Goal: Information Seeking & Learning: Learn about a topic

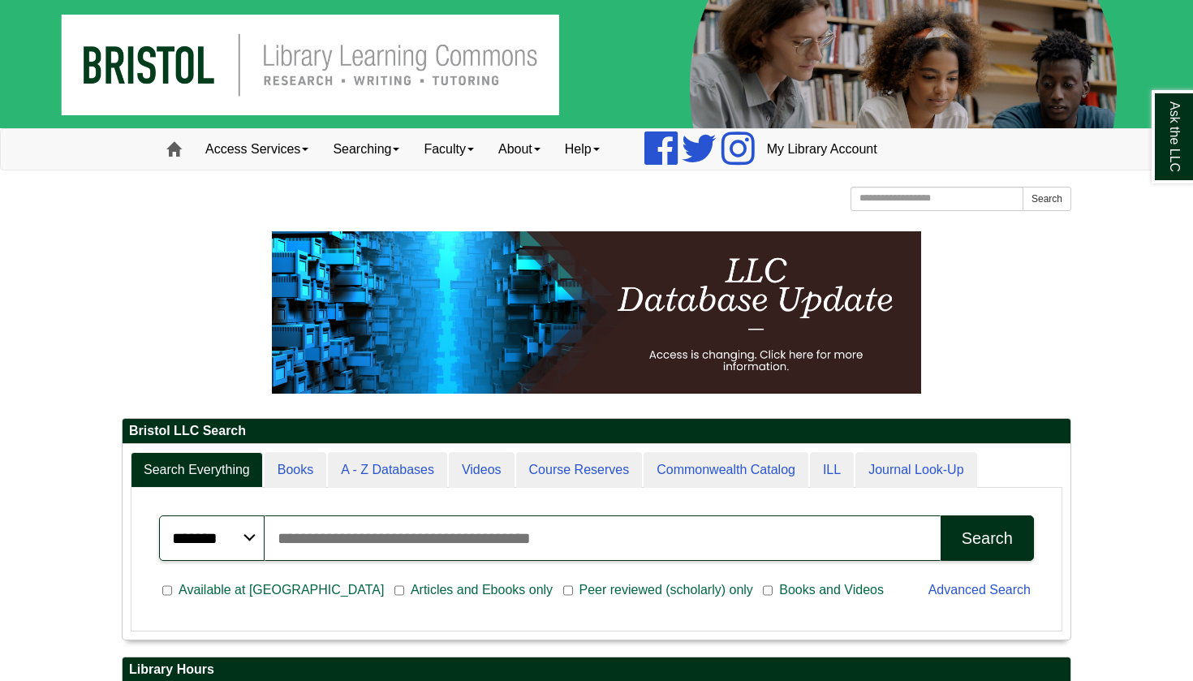
click at [182, 151] on link "Home" at bounding box center [173, 149] width 39 height 41
click at [541, 149] on span at bounding box center [537, 149] width 6 height 3
click at [612, 149] on link "Help" at bounding box center [582, 149] width 59 height 41
click at [612, 148] on link "Help" at bounding box center [582, 149] width 59 height 41
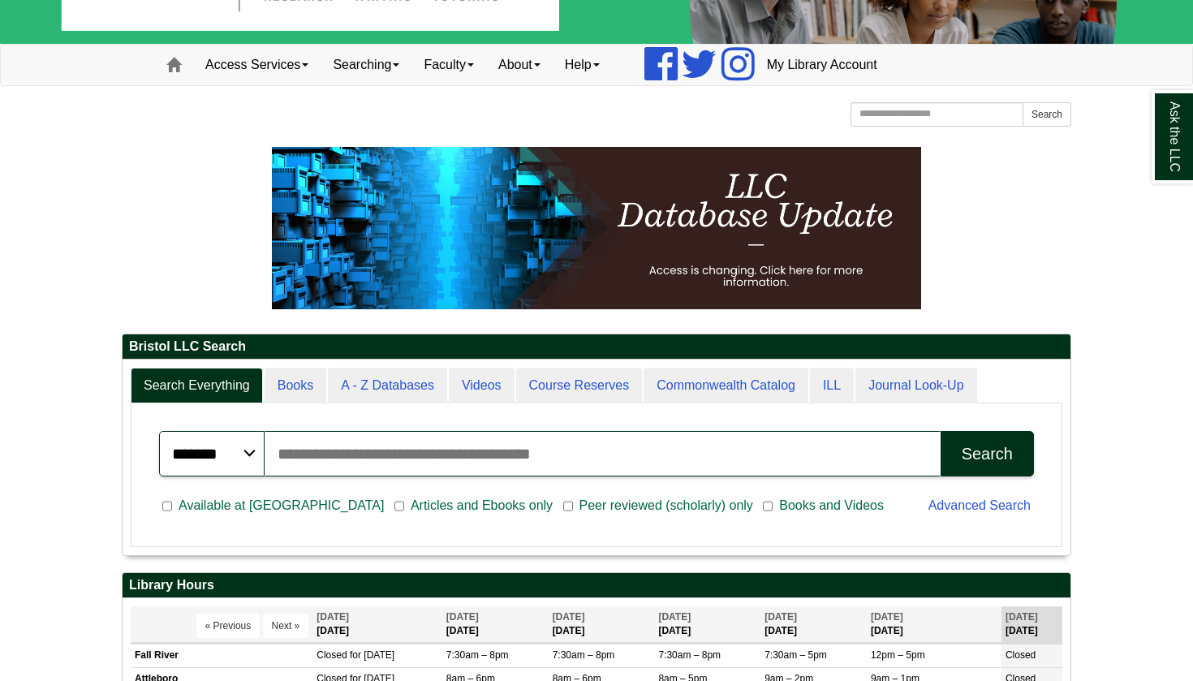
scroll to position [93, 0]
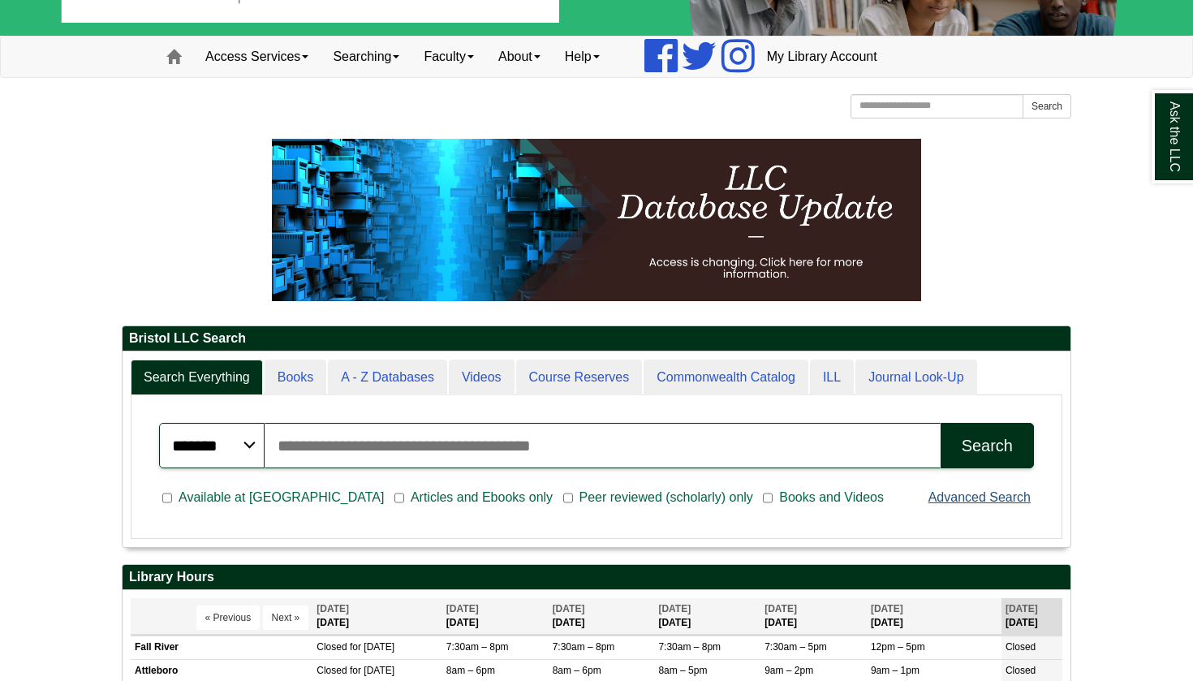
click at [975, 500] on link "Advanced Search" at bounding box center [980, 497] width 102 height 14
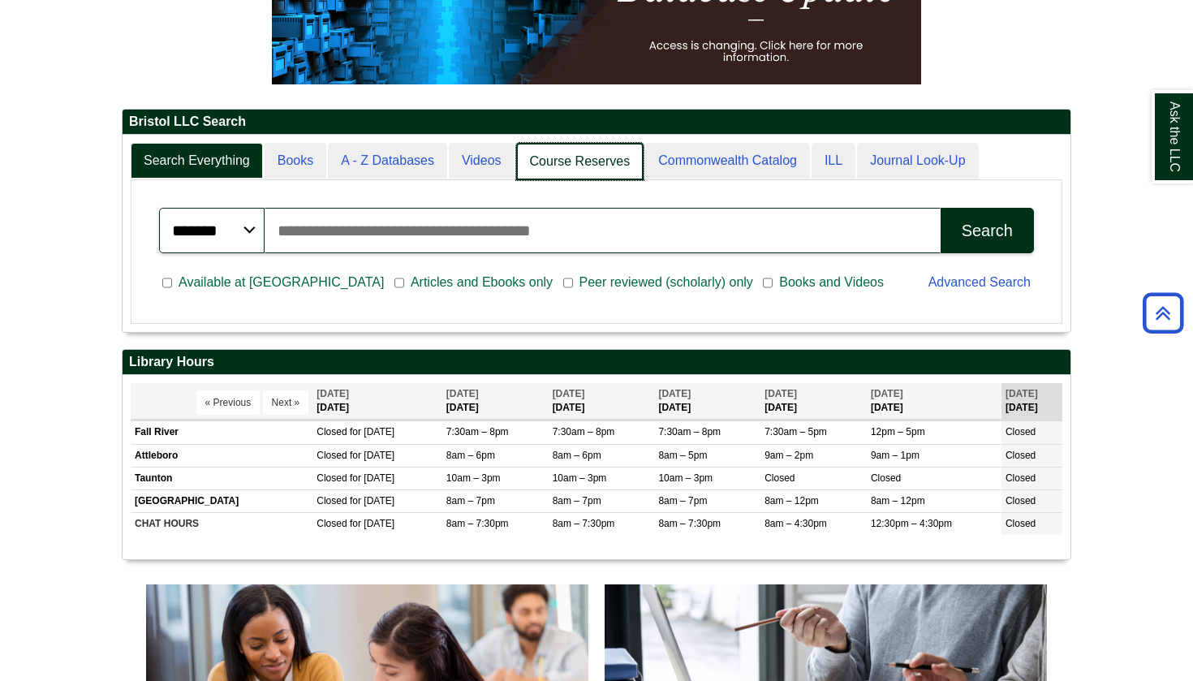
scroll to position [8, 8]
click at [559, 155] on link "Course Reserves" at bounding box center [580, 162] width 128 height 38
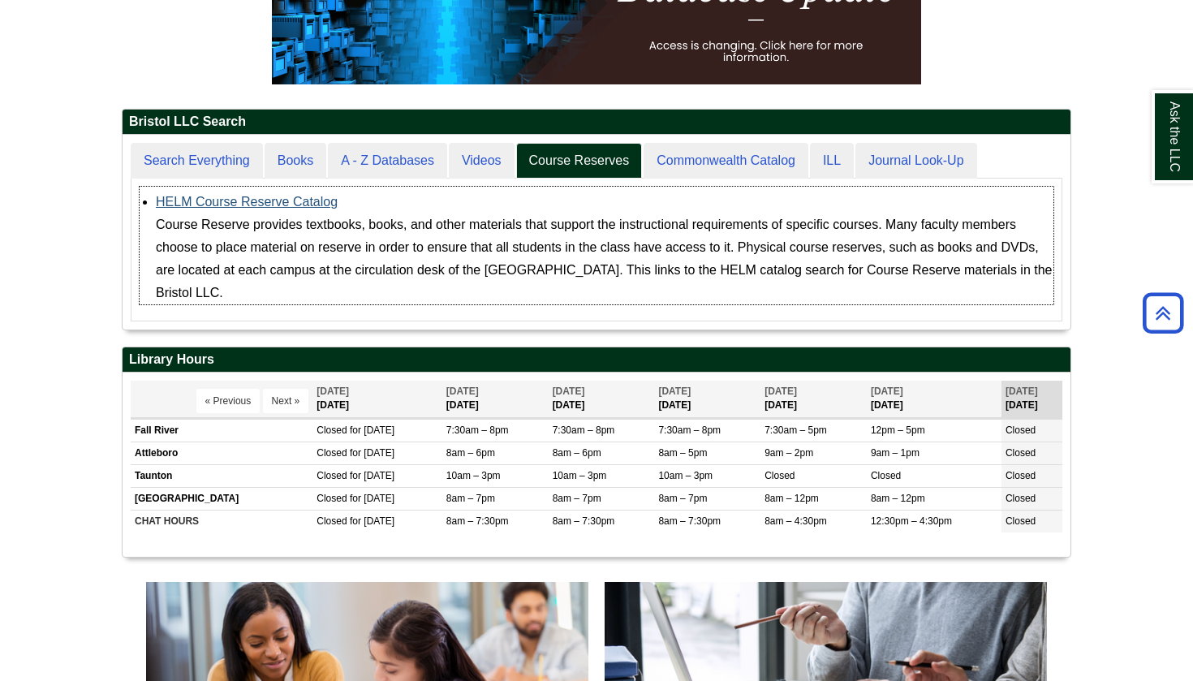
click at [282, 201] on link "HELM Course Reserve Catalog" at bounding box center [247, 202] width 182 height 14
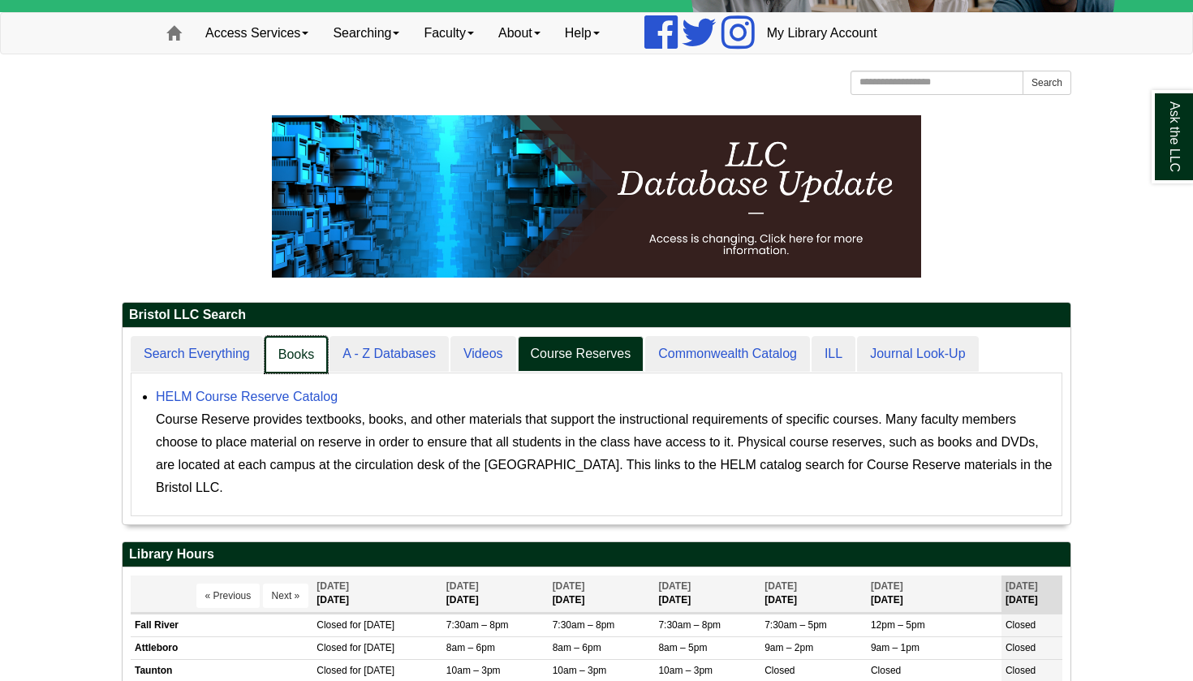
click at [279, 363] on link "Books" at bounding box center [296, 355] width 63 height 38
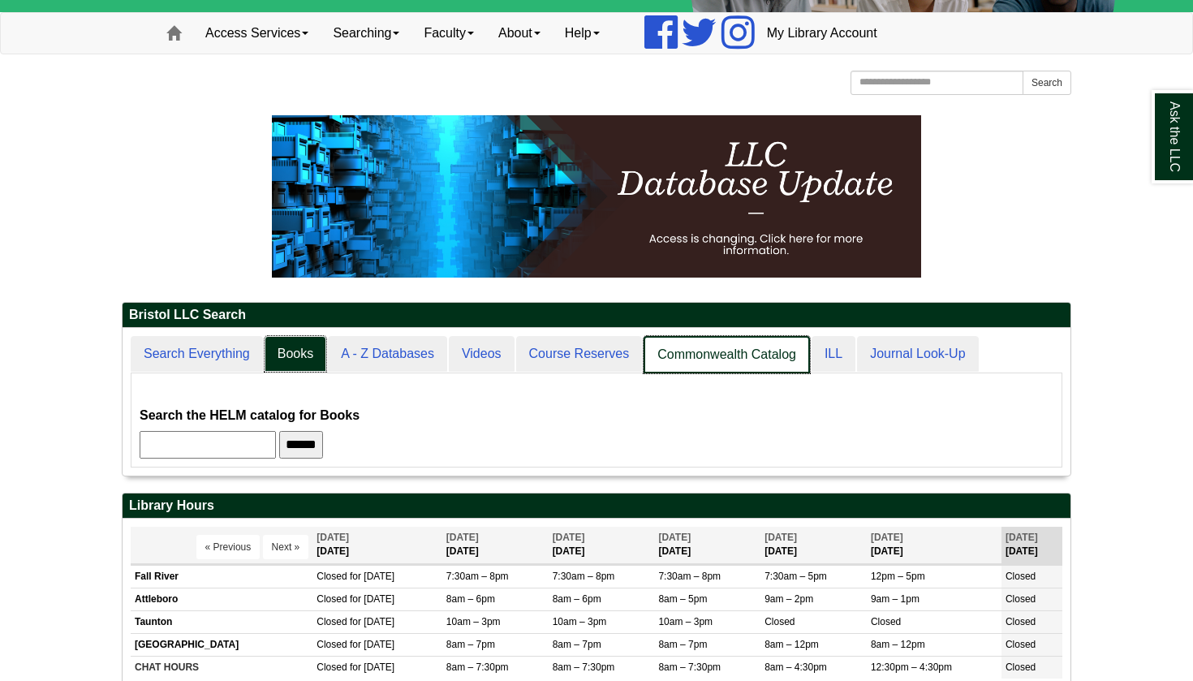
scroll to position [148, 948]
click at [836, 360] on link "ILL" at bounding box center [832, 355] width 45 height 38
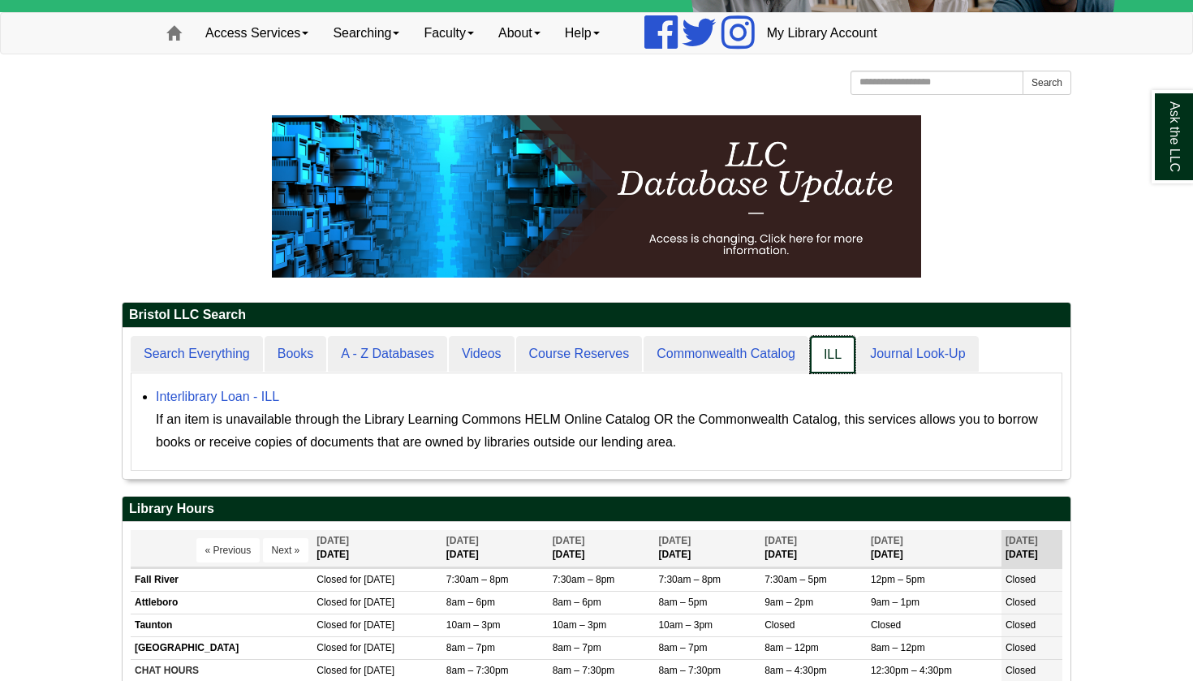
scroll to position [151, 948]
click at [899, 357] on link "Journal Look-Up" at bounding box center [916, 355] width 123 height 38
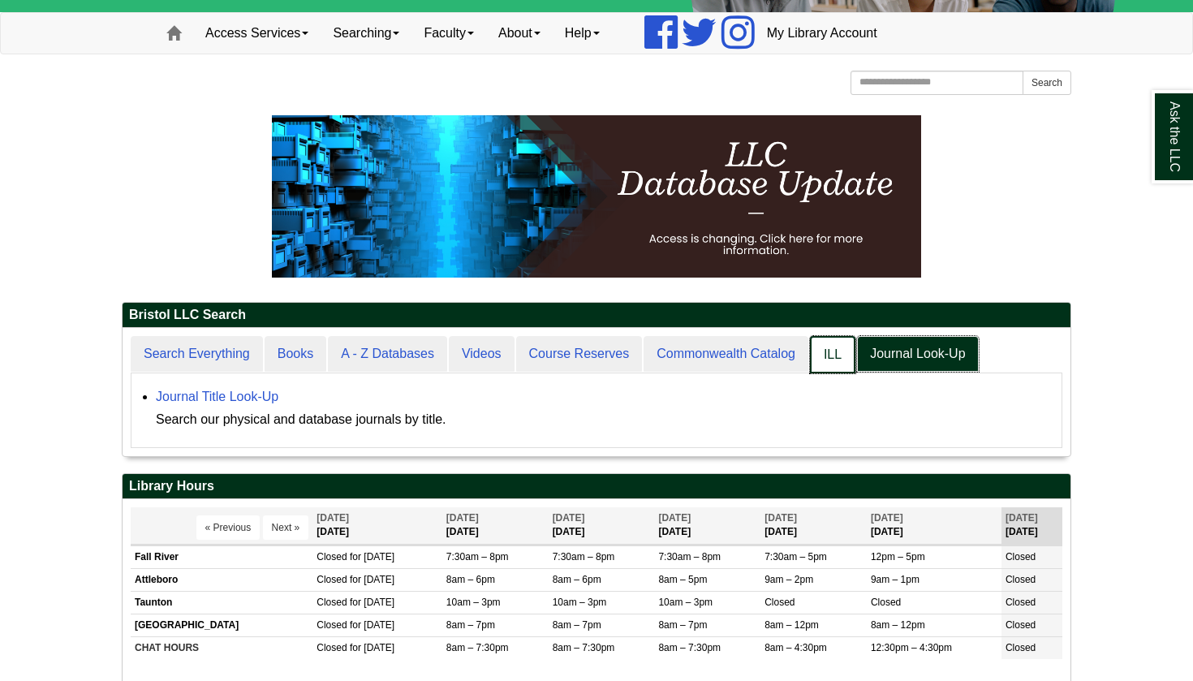
scroll to position [128, 948]
click at [852, 354] on link "ILL" at bounding box center [832, 355] width 45 height 38
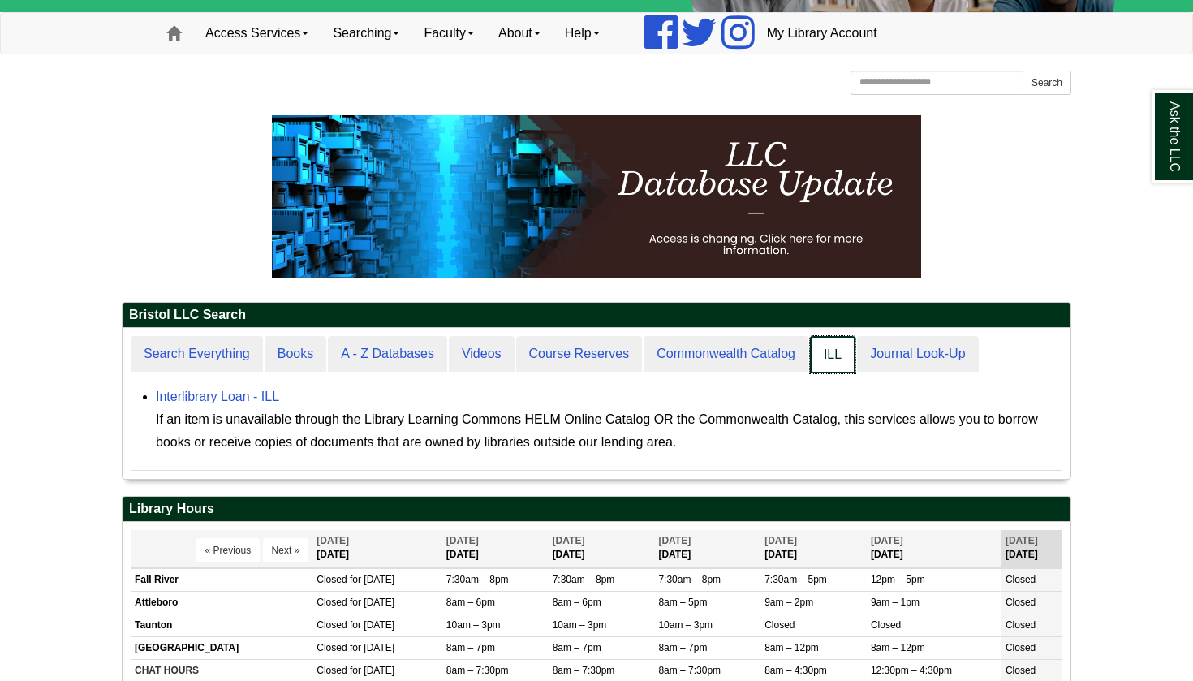
scroll to position [151, 948]
click at [700, 350] on link "Commonwealth Catalog" at bounding box center [727, 355] width 166 height 38
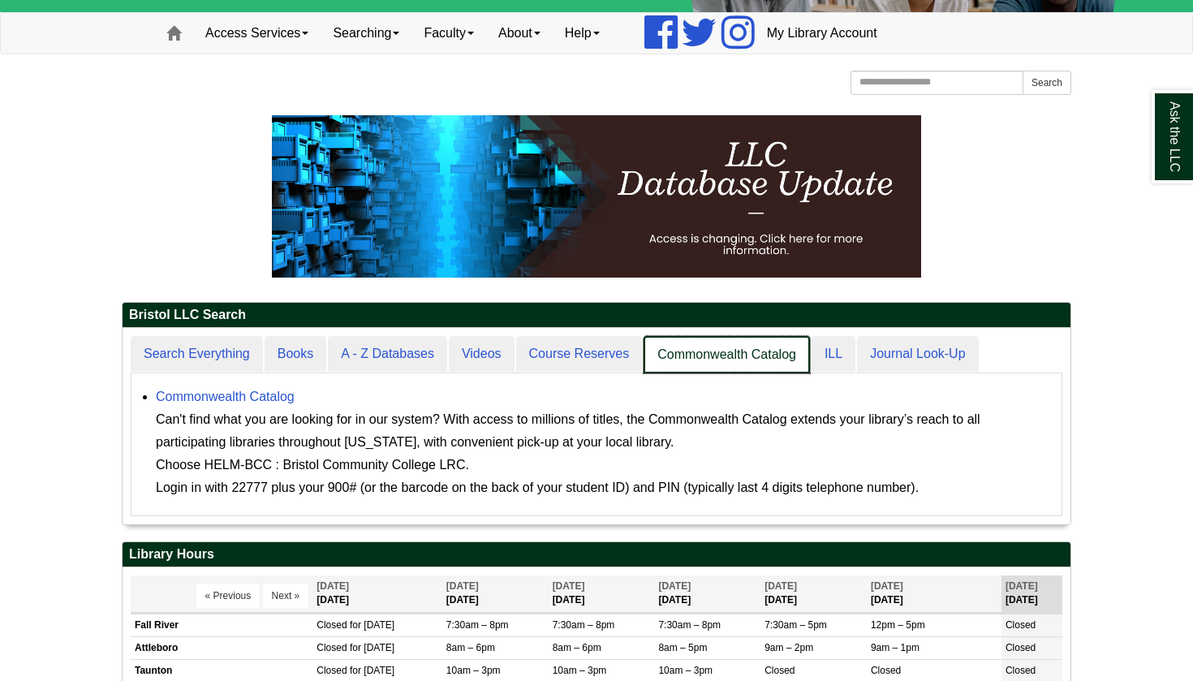
click at [700, 351] on link "Commonwealth Catalog" at bounding box center [727, 355] width 166 height 38
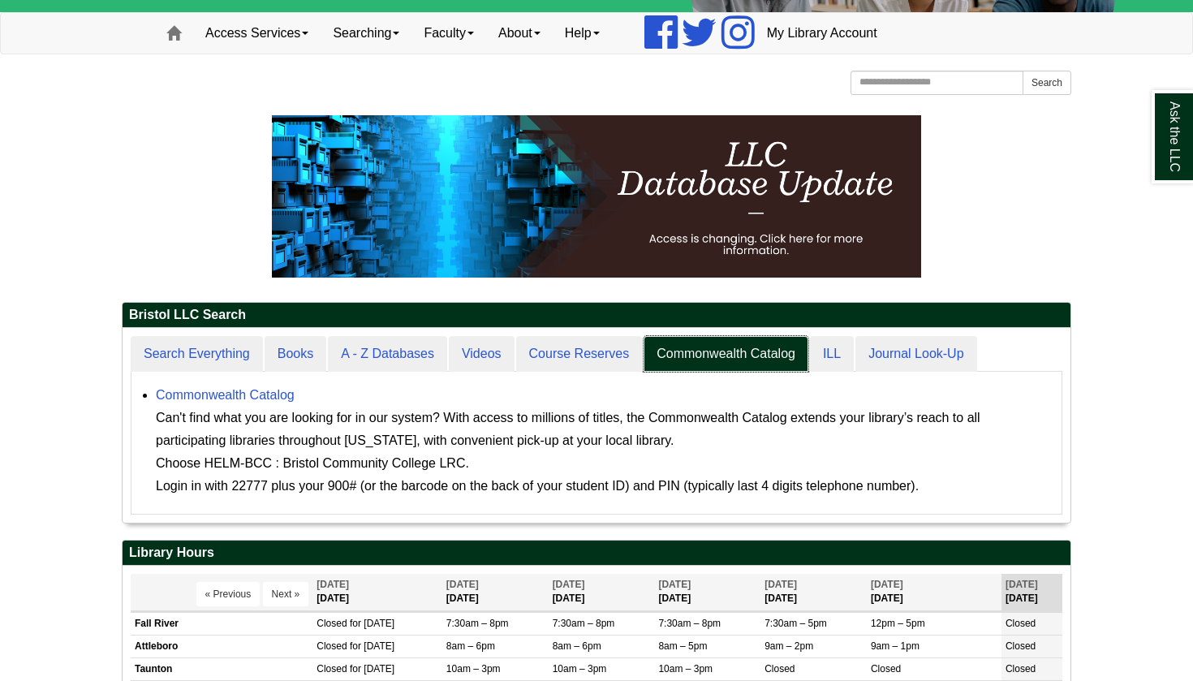
scroll to position [195, 948]
click at [1001, 238] on p at bounding box center [597, 196] width 950 height 162
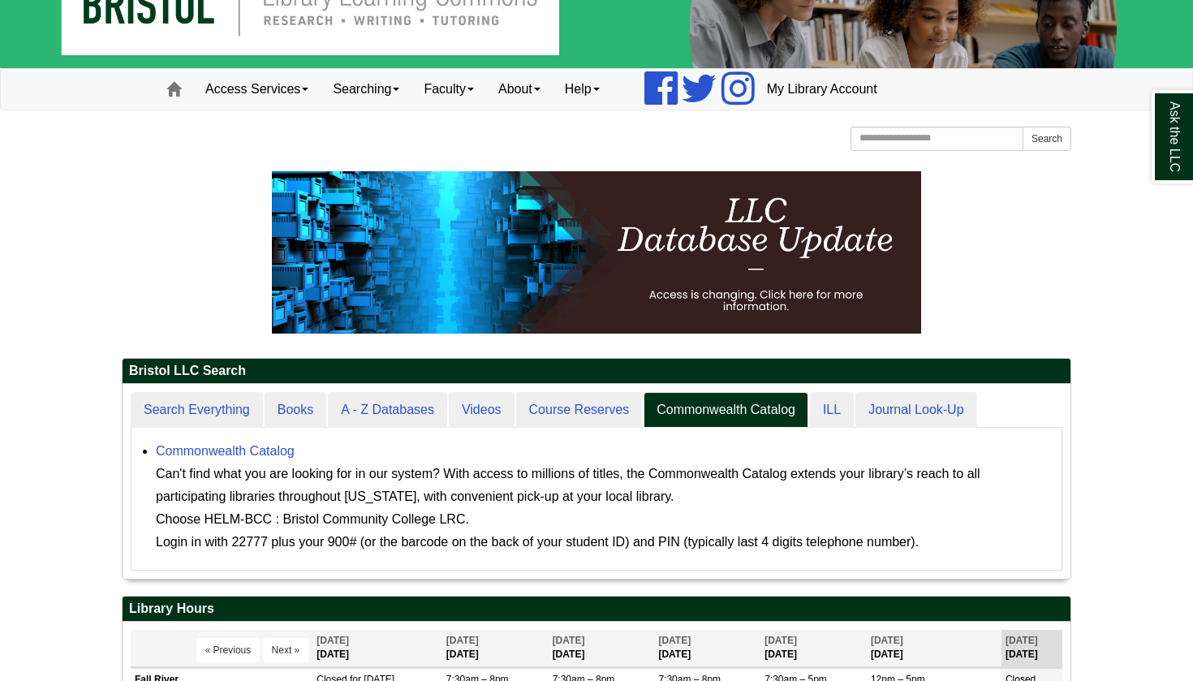
scroll to position [58, 0]
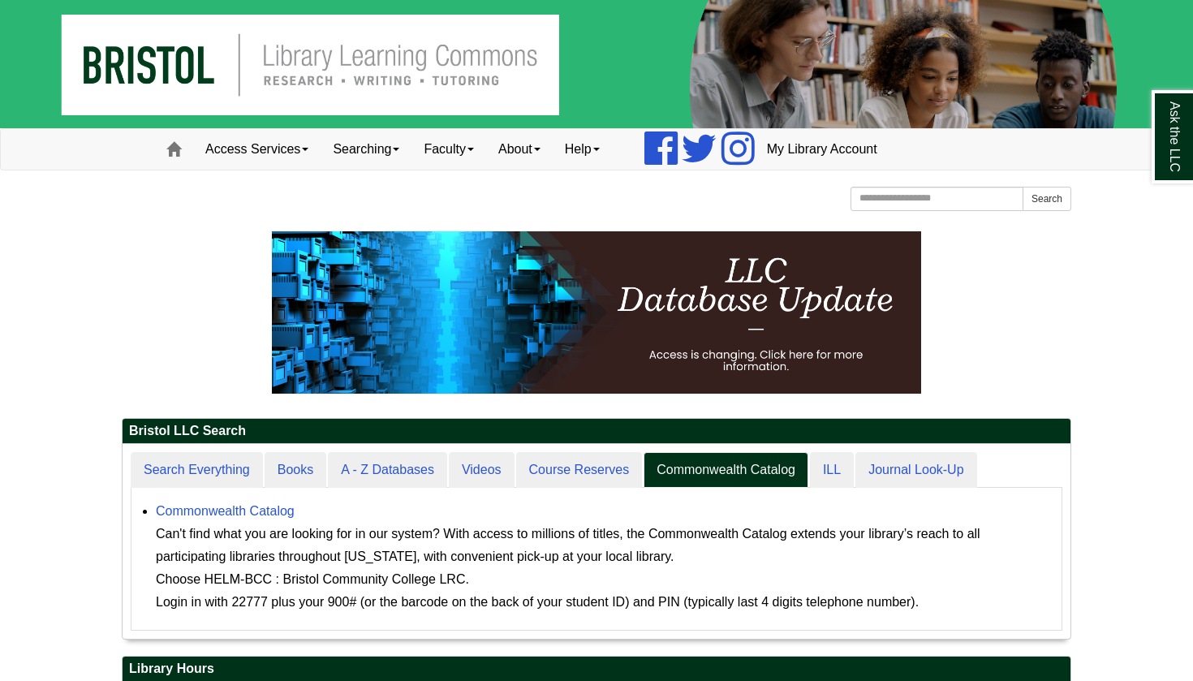
click at [321, 83] on img at bounding box center [596, 64] width 1193 height 128
click at [218, 153] on link "Access Services" at bounding box center [256, 149] width 127 height 41
click at [300, 148] on link "Access Services" at bounding box center [256, 149] width 127 height 41
click at [373, 168] on link "Searching" at bounding box center [366, 149] width 91 height 41
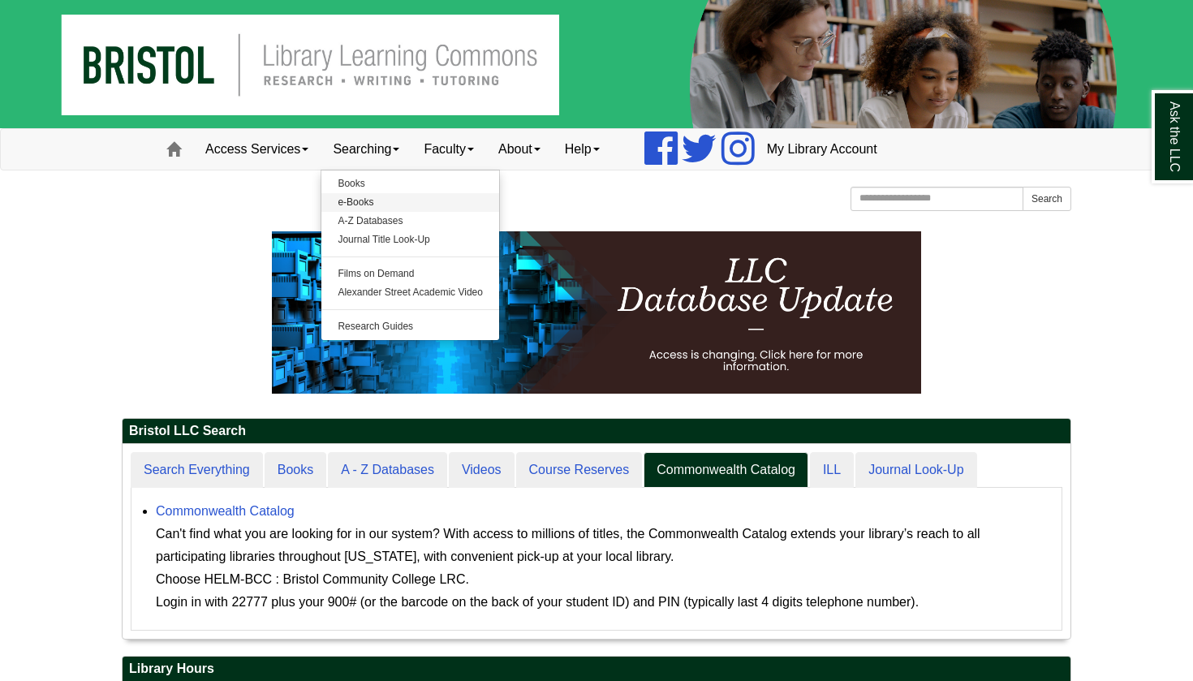
click at [377, 203] on link "e-Books" at bounding box center [410, 202] width 178 height 19
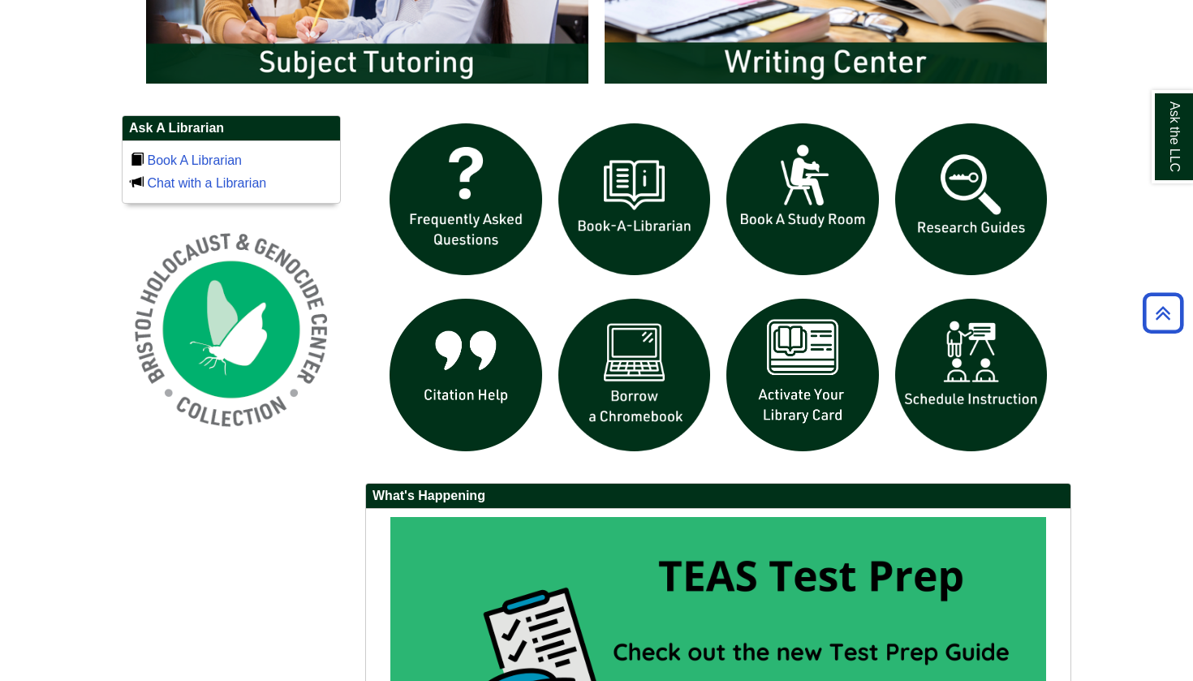
scroll to position [1041, 0]
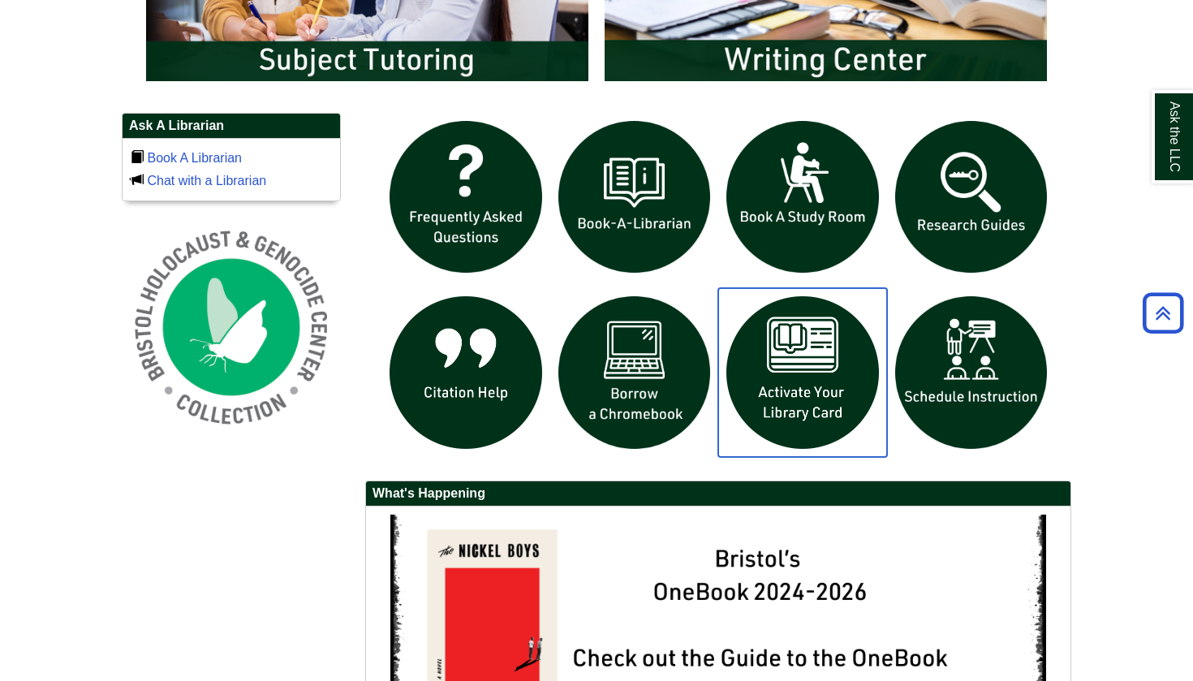
click at [850, 370] on img "slideshow" at bounding box center [802, 372] width 169 height 169
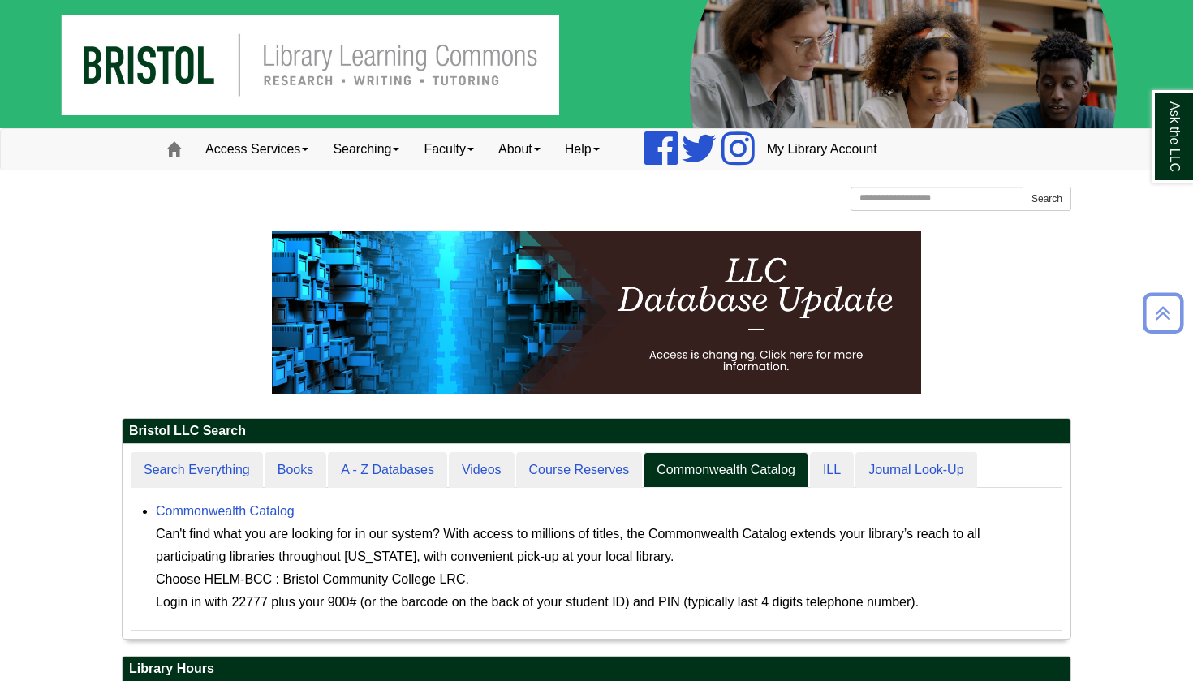
scroll to position [0, 0]
click at [856, 166] on link "My Library Account" at bounding box center [822, 149] width 135 height 41
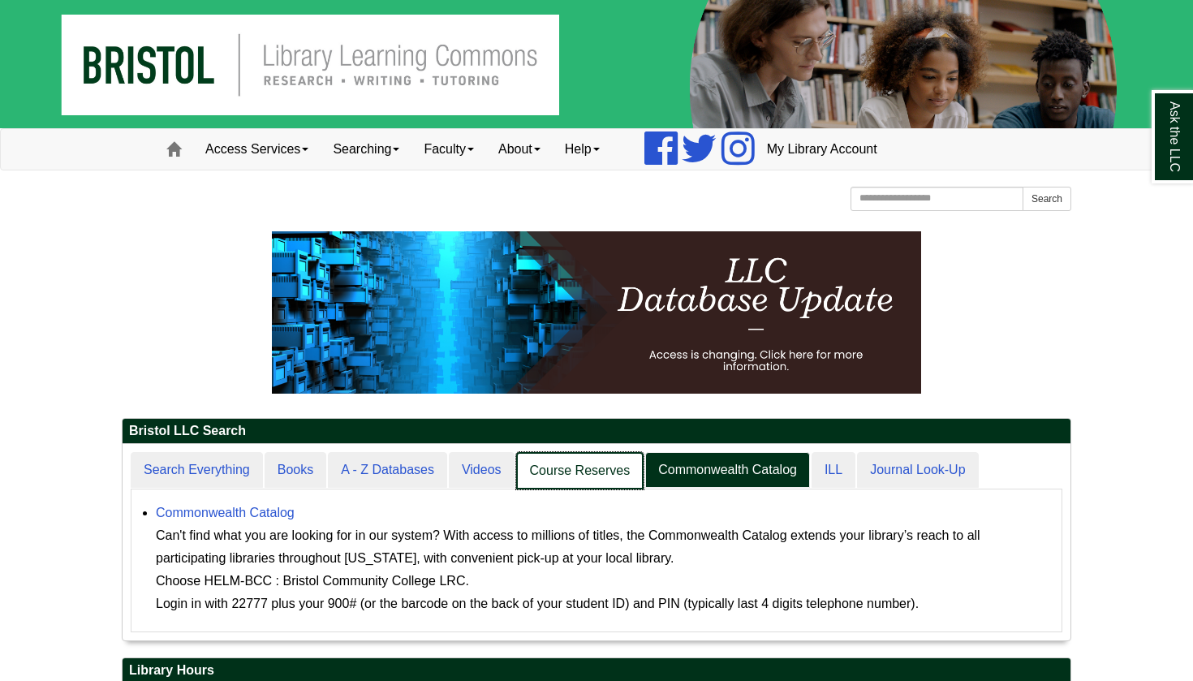
scroll to position [196, 948]
click at [567, 462] on link "Course Reserves" at bounding box center [580, 471] width 128 height 38
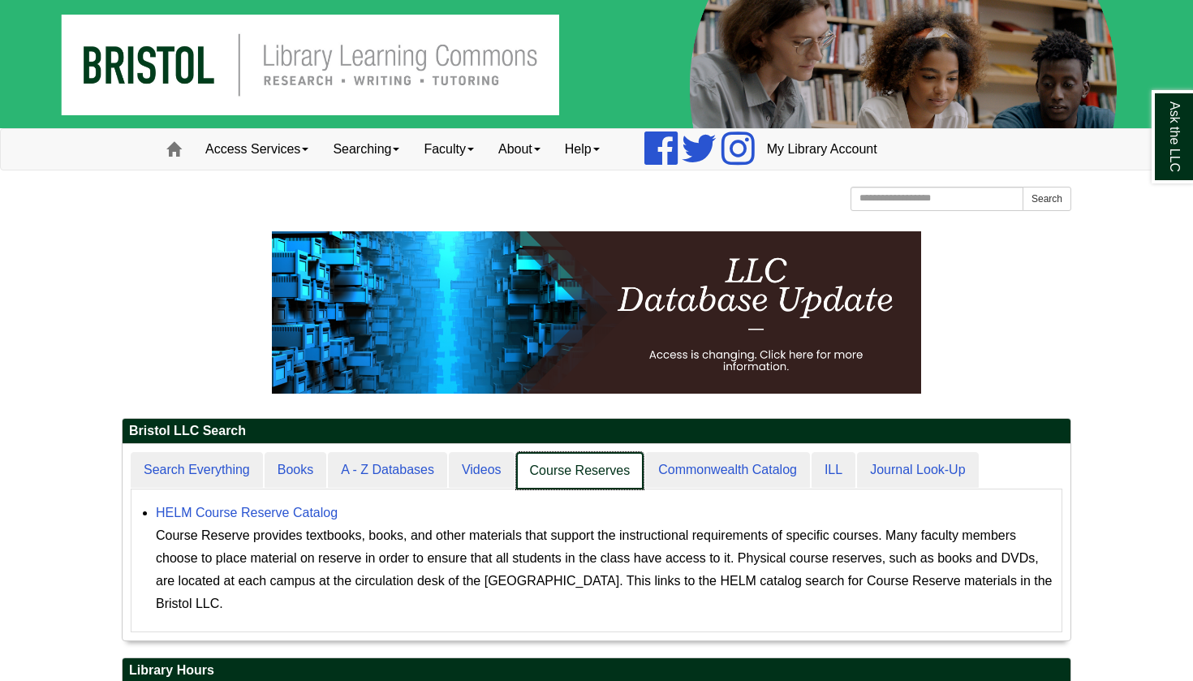
click at [569, 485] on link "Course Reserves" at bounding box center [580, 471] width 128 height 38
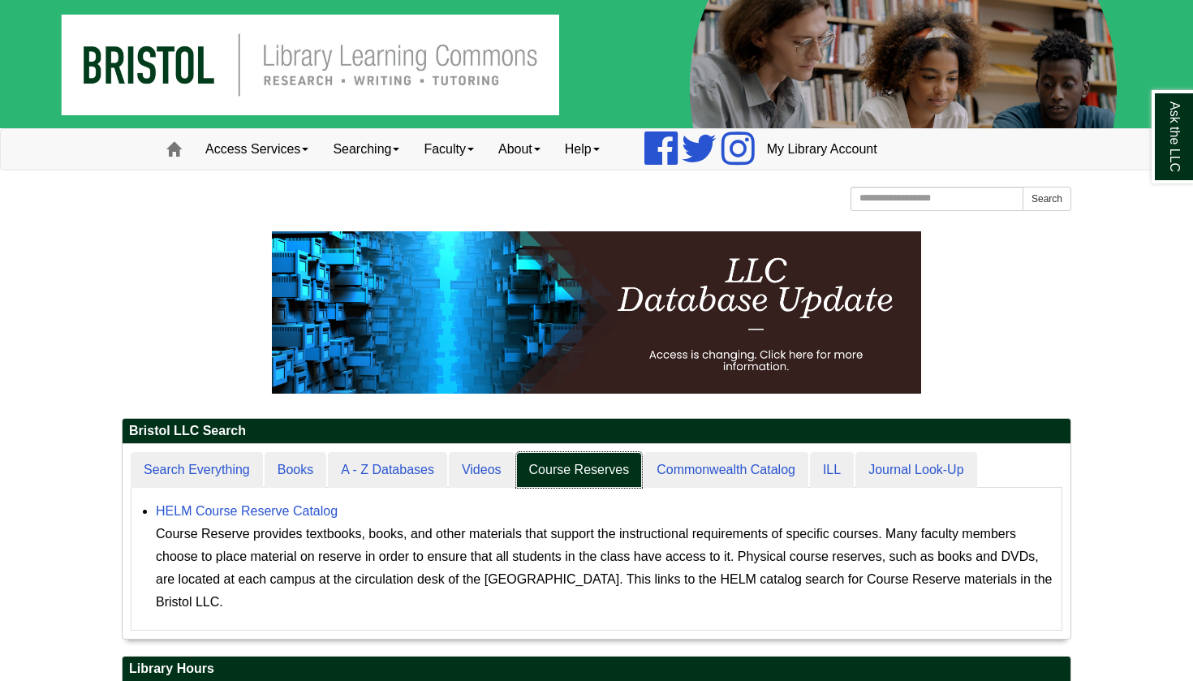
scroll to position [195, 948]
click at [305, 510] on link "HELM Course Reserve Catalog" at bounding box center [247, 511] width 182 height 14
